Goal: Task Accomplishment & Management: Complete application form

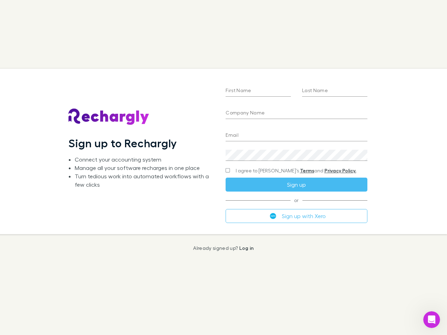
click at [224, 168] on div "First Name Last Name Company Name Email Create a password I agree to Rechargly’…" at bounding box center [296, 151] width 153 height 165
click at [258, 91] on input "First Name" at bounding box center [258, 91] width 65 height 11
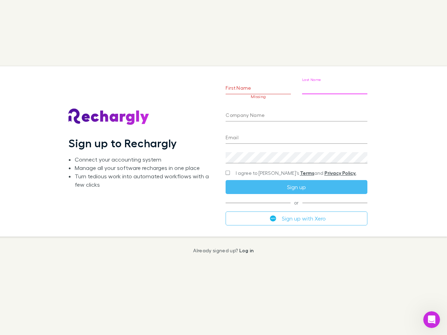
click at [335, 91] on input "Last Name" at bounding box center [334, 88] width 65 height 11
click at [296, 114] on input "Company Name" at bounding box center [296, 115] width 141 height 11
click at [296, 136] on input "Email" at bounding box center [296, 138] width 141 height 11
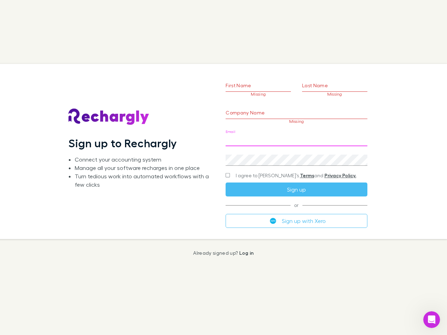
click at [296, 155] on div "Create a password" at bounding box center [296, 157] width 141 height 17
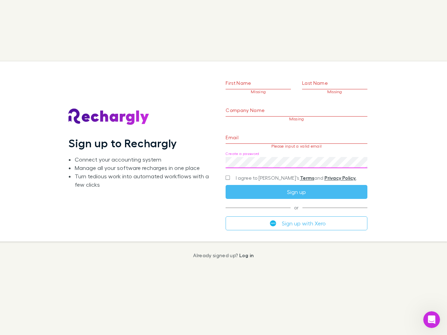
click at [283, 171] on form "First Name Missing Last Name Missing Company Name Missing Email Please input a …" at bounding box center [296, 143] width 141 height 174
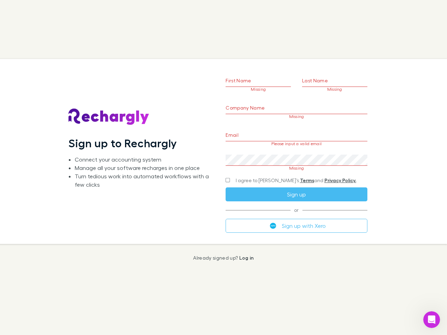
click at [296, 185] on div "I agree to [PERSON_NAME]’s Terms and Privacy Policy." at bounding box center [296, 180] width 141 height 8
click at [296, 216] on form "First Name Missing Last Name Missing Company Name Missing Email Please input a …" at bounding box center [296, 142] width 141 height 179
click at [432, 320] on icon "Open Intercom Messenger" at bounding box center [432, 320] width 12 height 12
